Goal: Information Seeking & Learning: Understand process/instructions

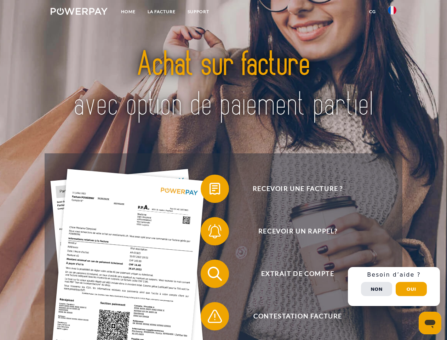
click at [79, 12] on img at bounding box center [79, 11] width 57 height 7
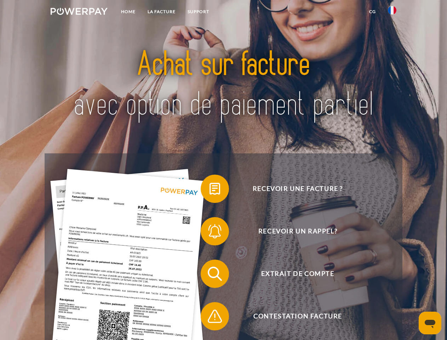
click at [393, 12] on img at bounding box center [392, 10] width 9 height 9
click at [373, 12] on link "CG" at bounding box center [372, 11] width 19 height 13
click at [210, 190] on span at bounding box center [204, 188] width 35 height 35
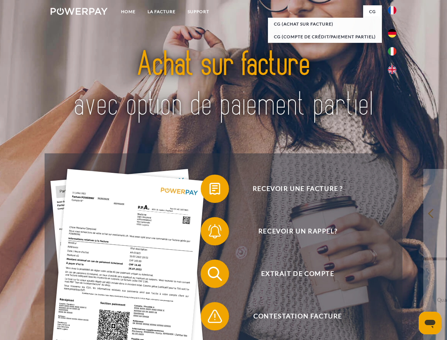
click at [210, 233] on span at bounding box center [204, 231] width 35 height 35
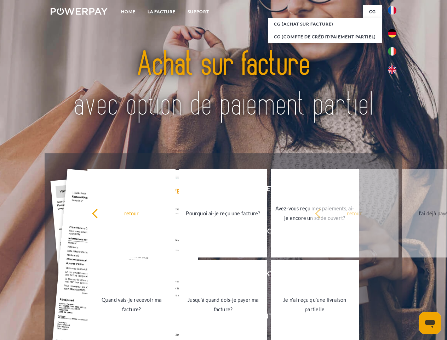
click at [210, 275] on link "Jusqu'à quand dois-je payer ma facture?" at bounding box center [223, 304] width 88 height 89
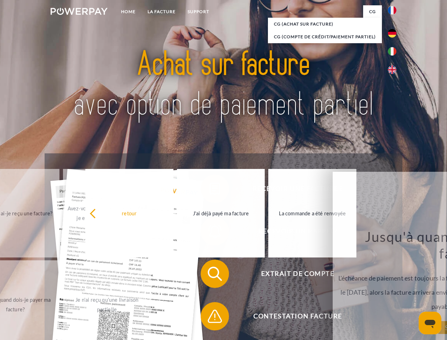
click at [210, 318] on span at bounding box center [204, 316] width 35 height 35
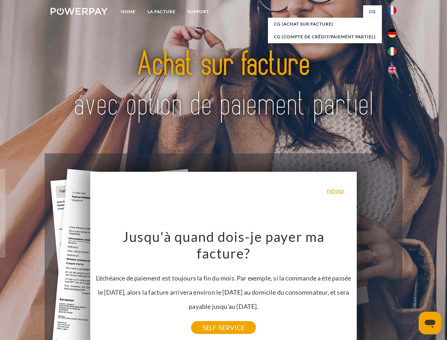
click at [394, 287] on div "Recevoir une facture ? Recevoir un rappel? Extrait de compte retour" at bounding box center [224, 294] width 358 height 283
click at [377, 288] on span "Extrait de compte" at bounding box center [298, 274] width 174 height 28
click at [412, 289] on header "Home LA FACTURE Support" at bounding box center [223, 244] width 447 height 489
